Goal: Manage account settings

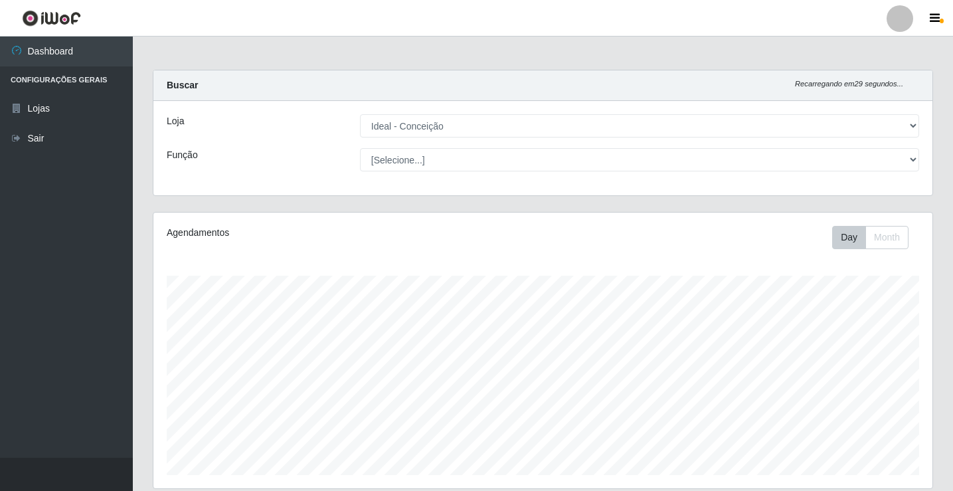
select select "231"
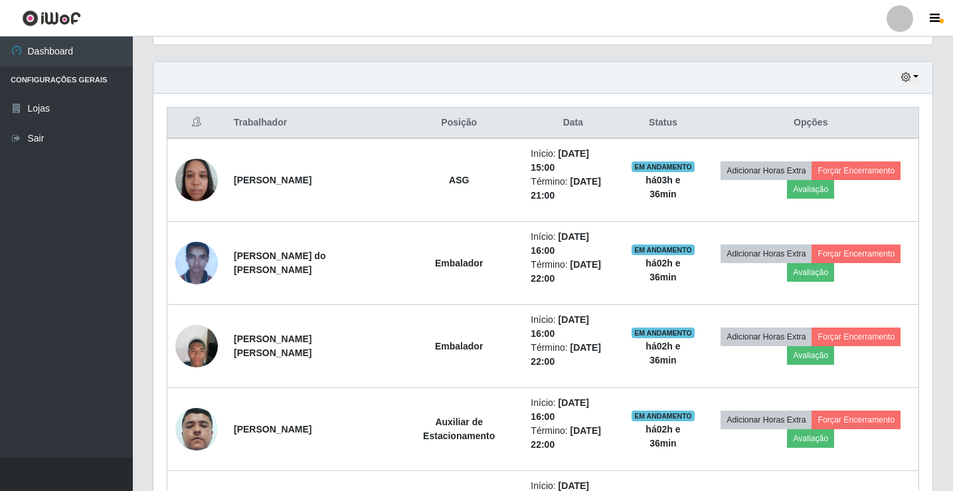
scroll to position [367, 0]
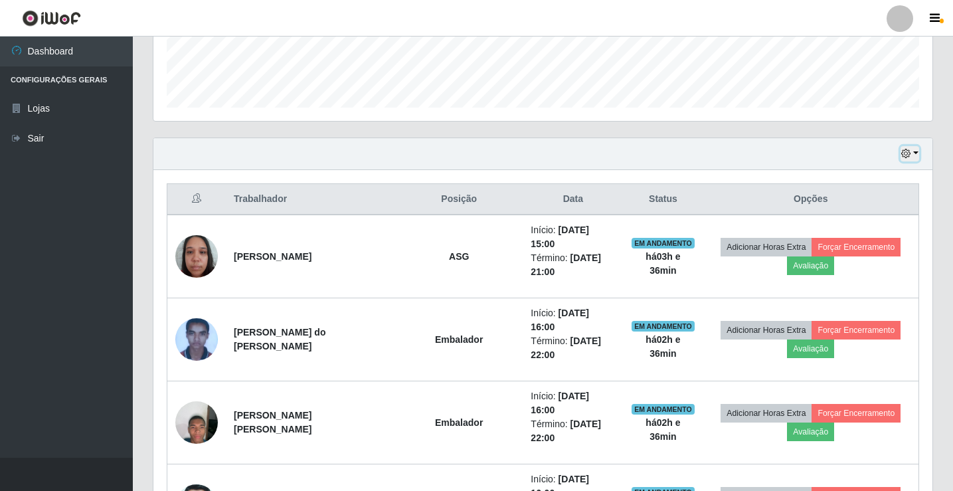
click at [912, 157] on button "button" at bounding box center [910, 153] width 19 height 15
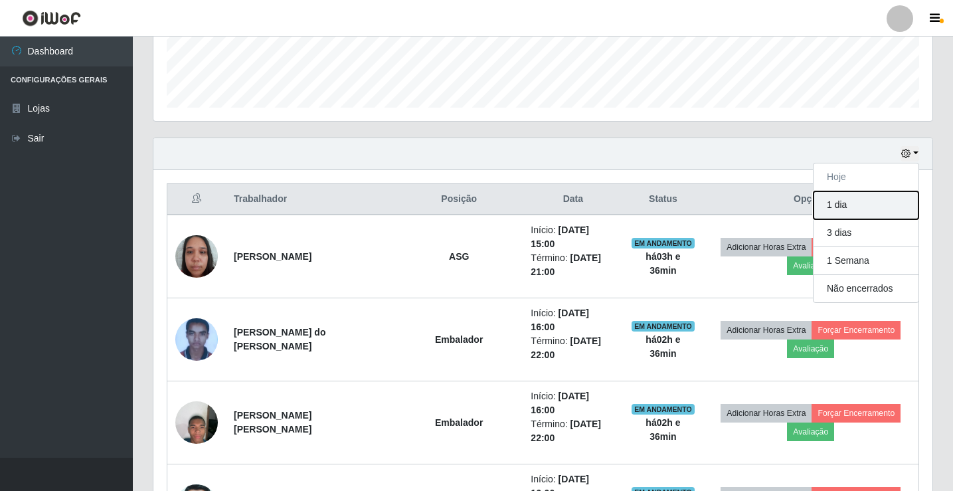
click at [856, 199] on button "1 dia" at bounding box center [866, 205] width 105 height 28
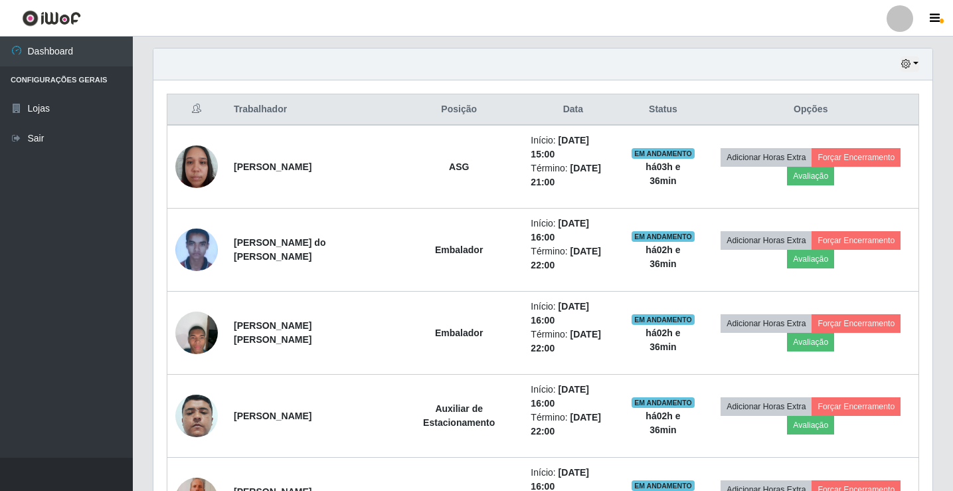
scroll to position [434, 0]
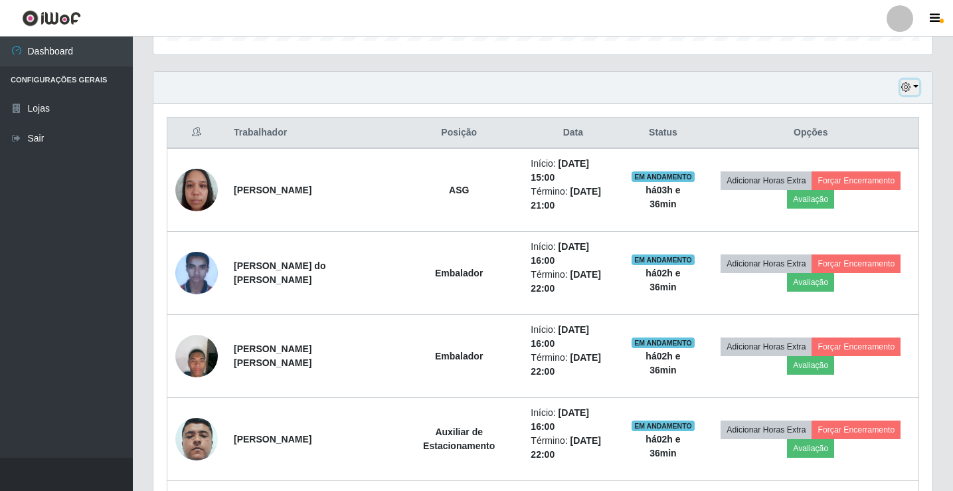
click at [907, 90] on icon "button" at bounding box center [905, 86] width 9 height 9
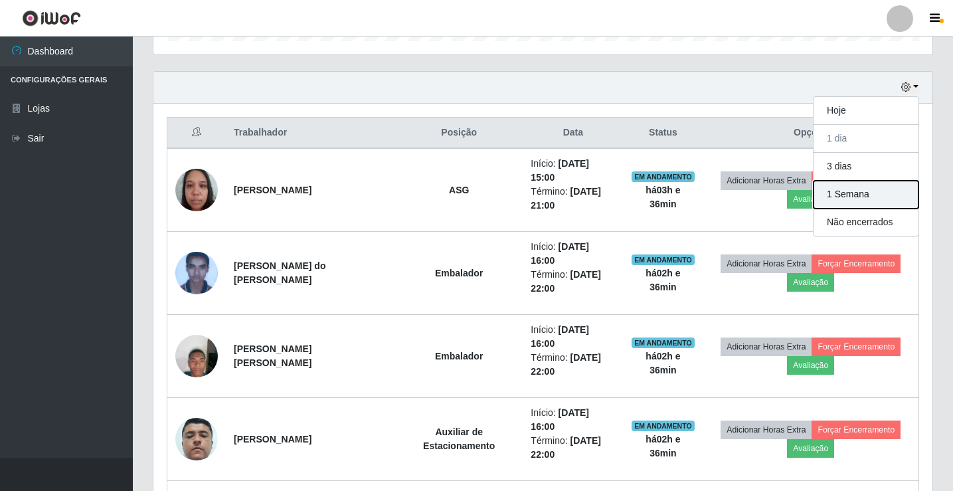
click at [863, 197] on button "1 Semana" at bounding box center [866, 195] width 105 height 28
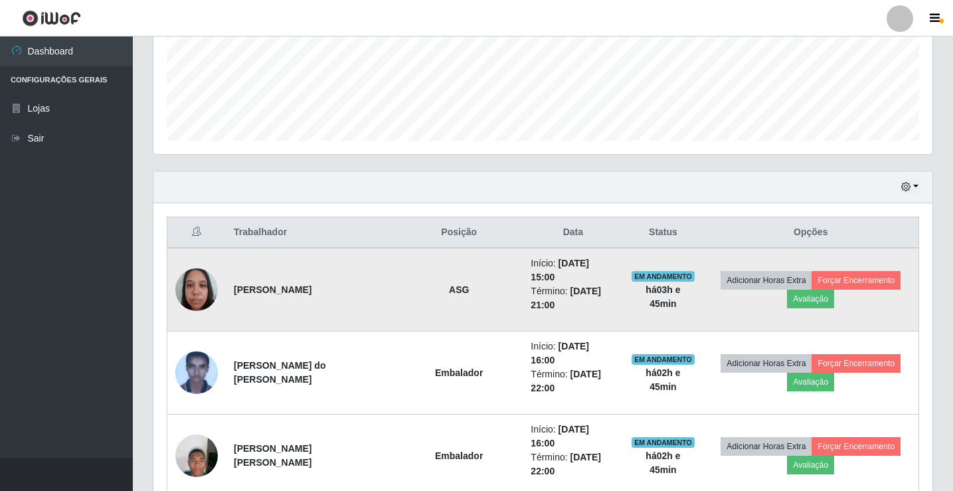
scroll to position [301, 0]
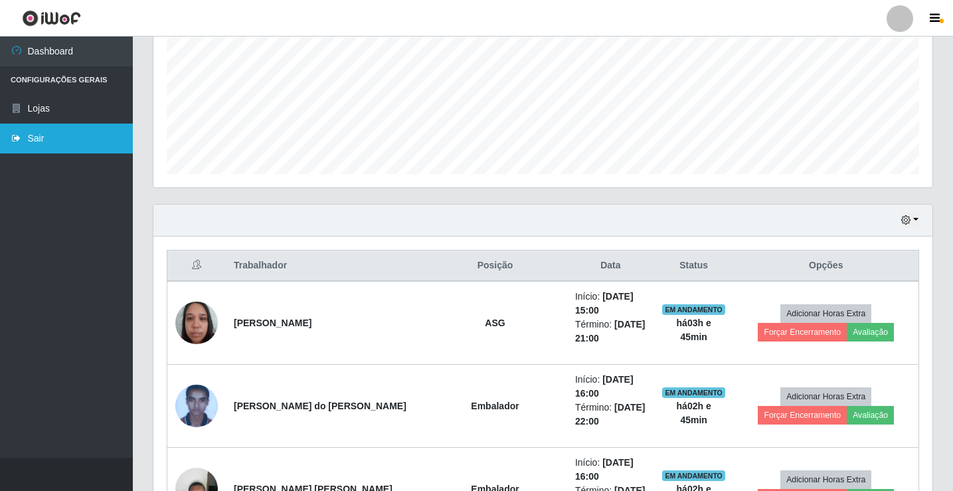
click at [27, 140] on link "Sair" at bounding box center [66, 139] width 133 height 30
